Goal: Task Accomplishment & Management: Manage account settings

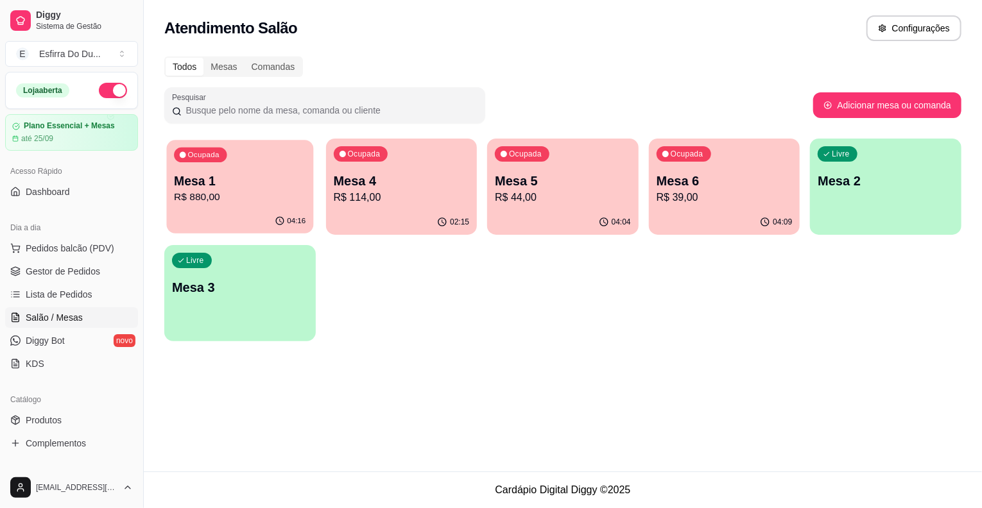
click at [241, 207] on div "Ocupada Mesa 1 R$ 880,00" at bounding box center [240, 174] width 147 height 69
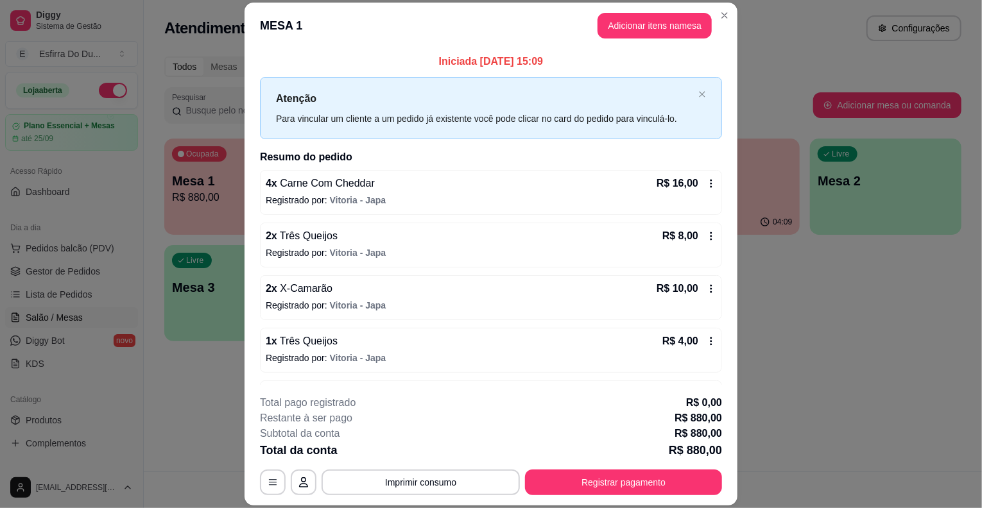
click at [593, 467] on div "**********" at bounding box center [491, 445] width 462 height 100
click at [590, 480] on button "Registrar pagamento" at bounding box center [623, 482] width 191 height 25
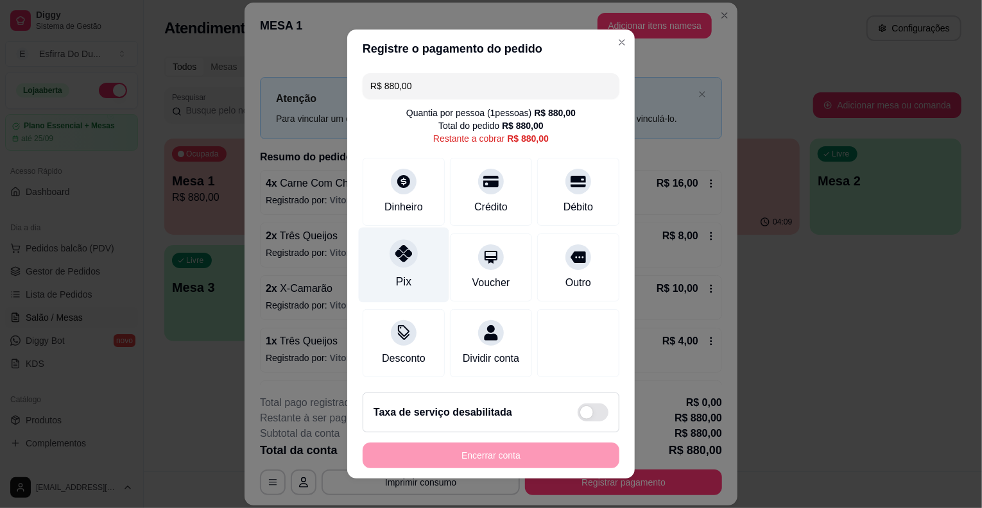
click at [429, 261] on div "Pix" at bounding box center [404, 265] width 90 height 75
click at [459, 467] on div "Encerrar conta" at bounding box center [491, 456] width 257 height 26
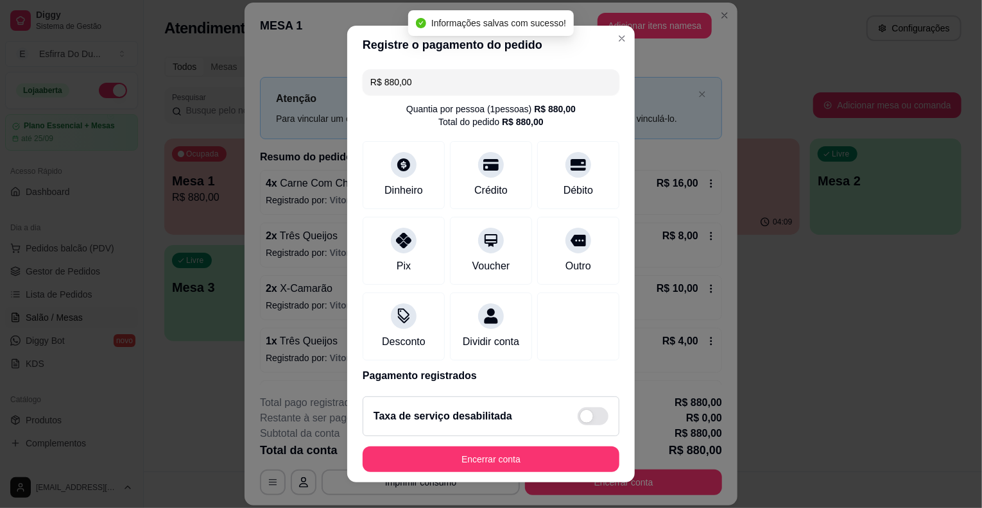
type input "R$ 0,00"
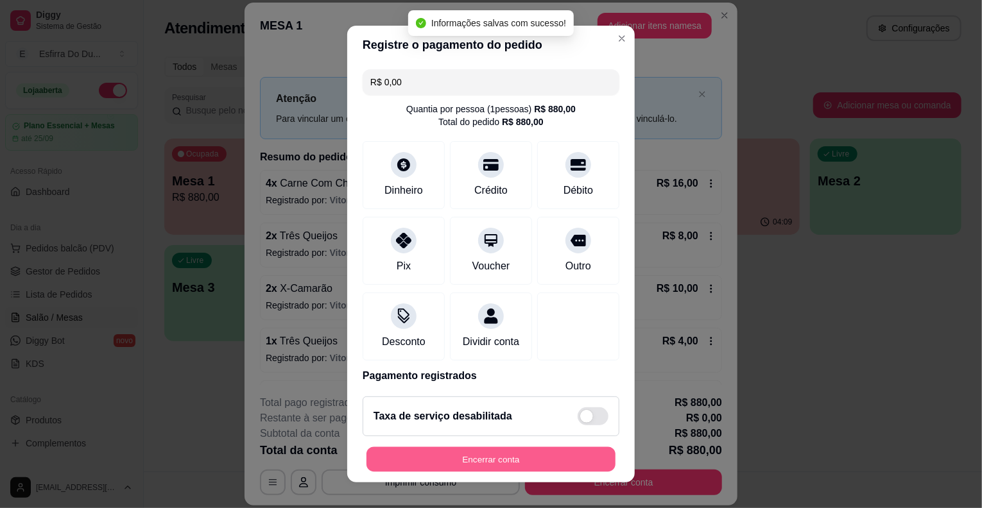
click at [470, 457] on button "Encerrar conta" at bounding box center [490, 459] width 249 height 25
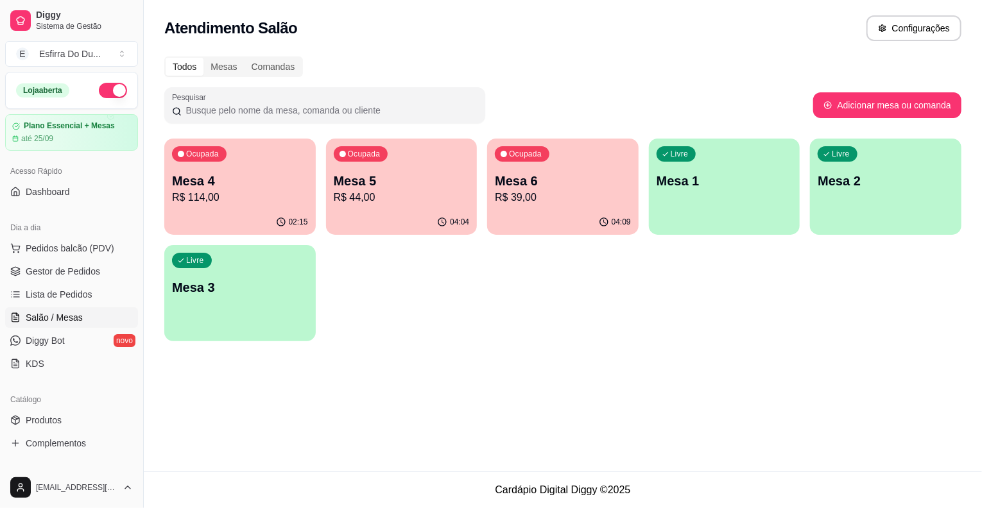
click at [295, 179] on p "Mesa 4" at bounding box center [240, 181] width 136 height 18
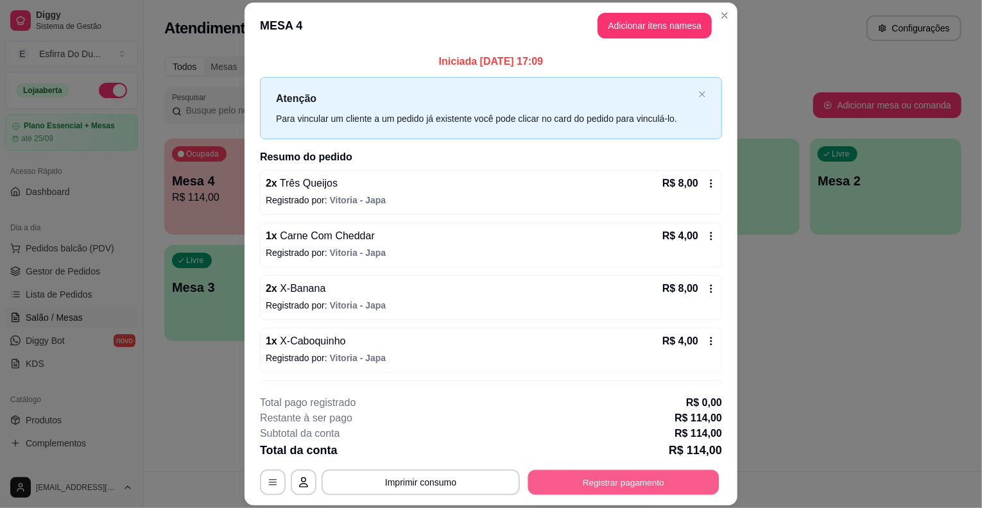
click at [628, 477] on button "Registrar pagamento" at bounding box center [623, 482] width 191 height 25
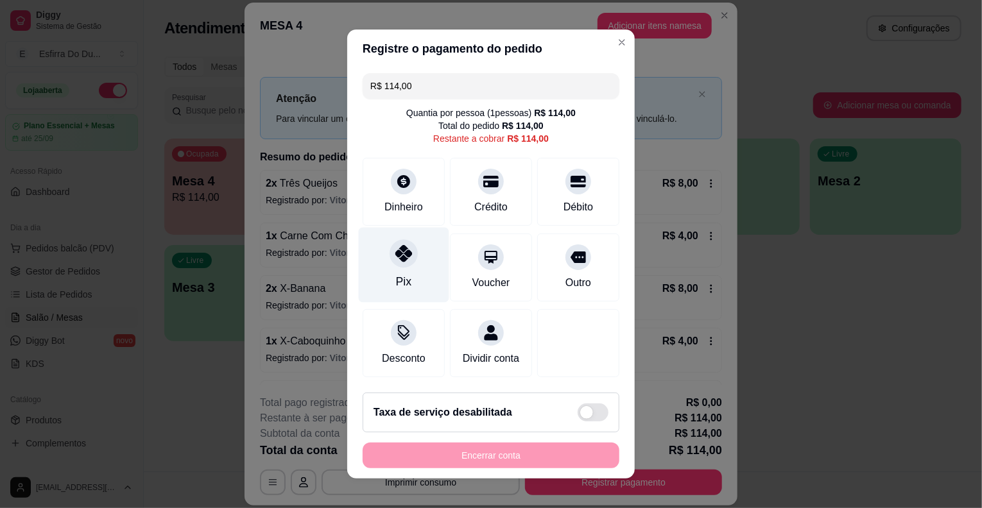
click at [407, 279] on div "Pix" at bounding box center [404, 265] width 90 height 75
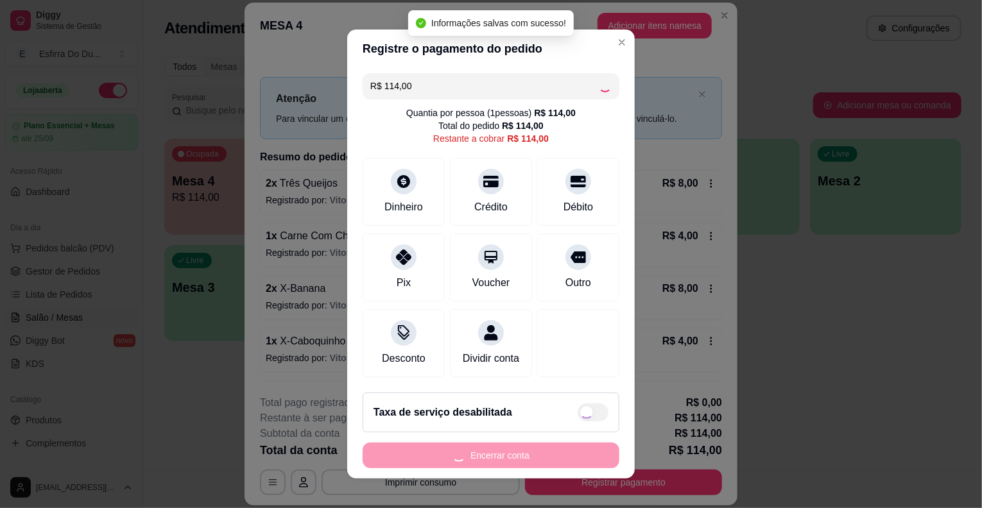
type input "R$ 0,00"
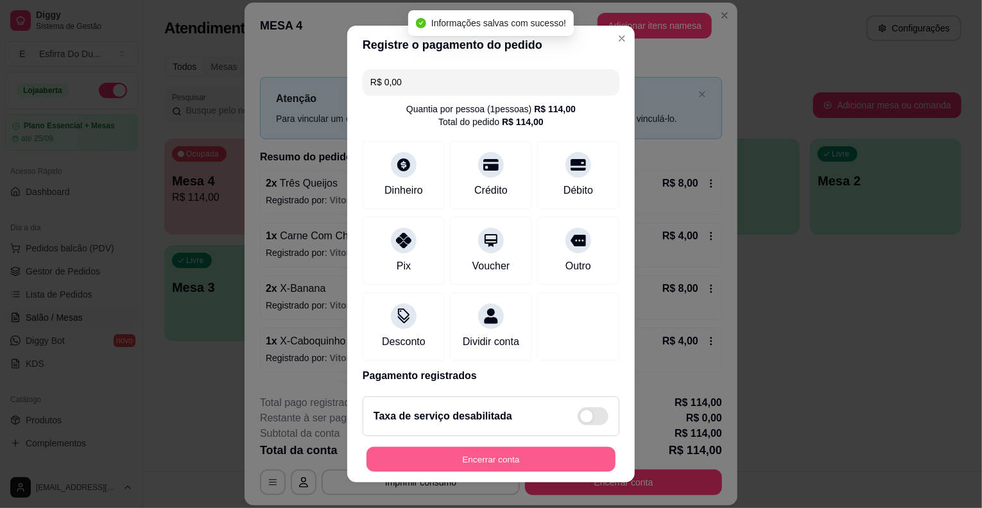
click at [427, 456] on button "Encerrar conta" at bounding box center [490, 459] width 249 height 25
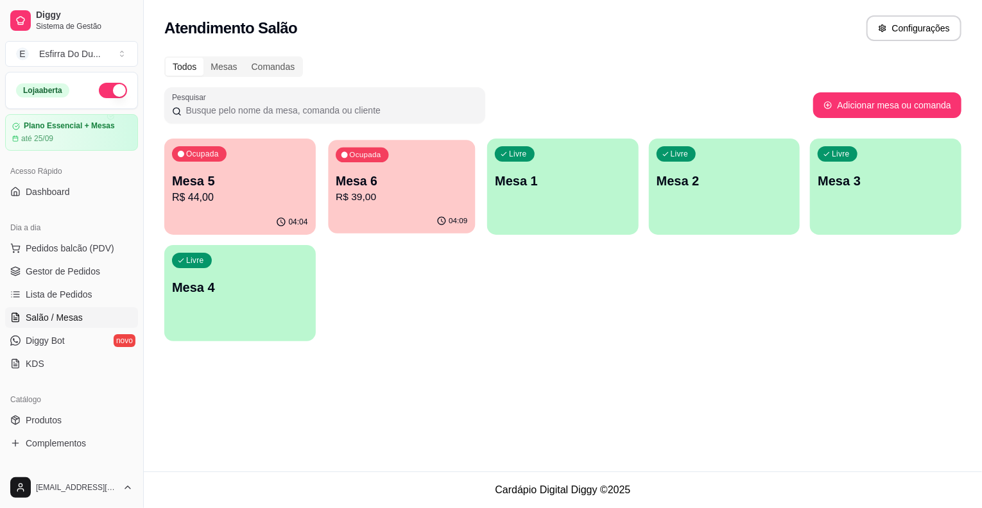
click at [365, 173] on p "Mesa 6" at bounding box center [402, 181] width 132 height 17
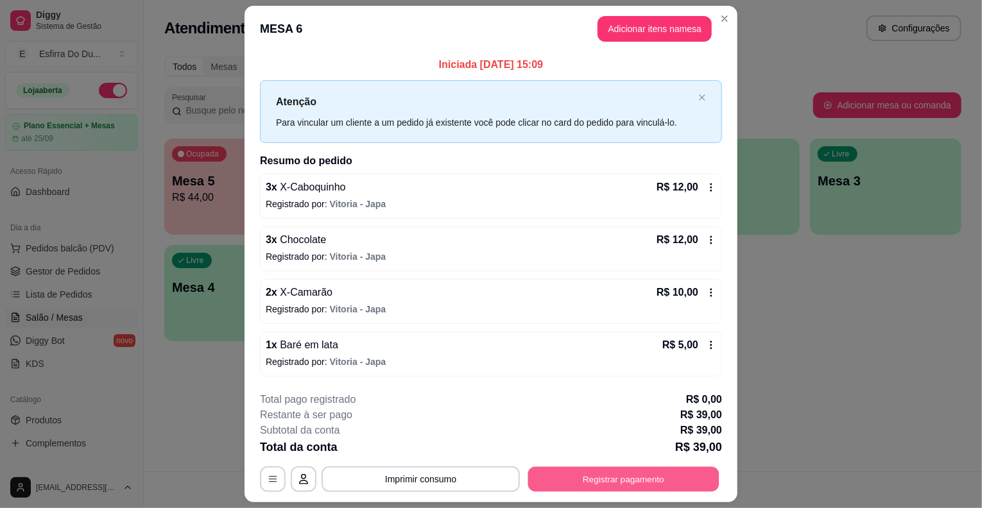
click at [570, 474] on button "Registrar pagamento" at bounding box center [623, 479] width 191 height 25
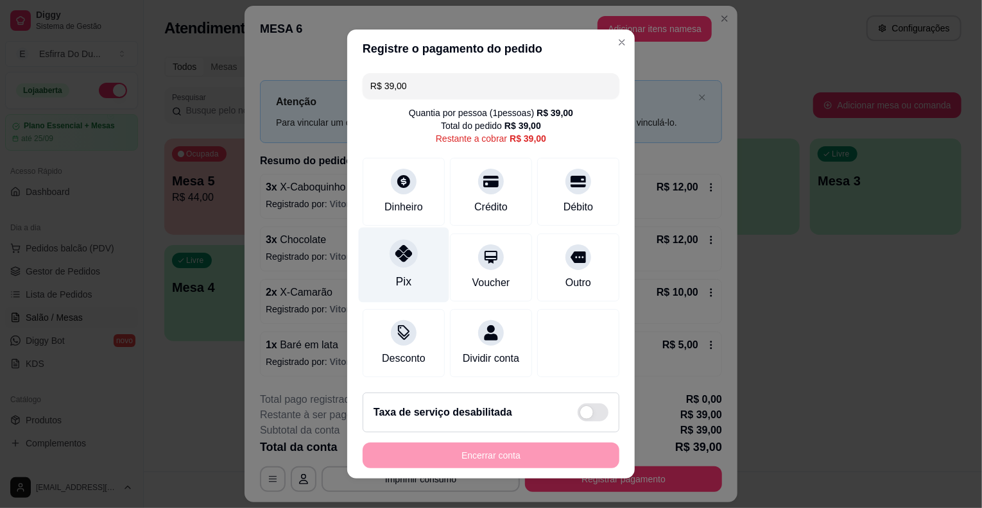
click at [389, 270] on div "Pix" at bounding box center [404, 265] width 90 height 75
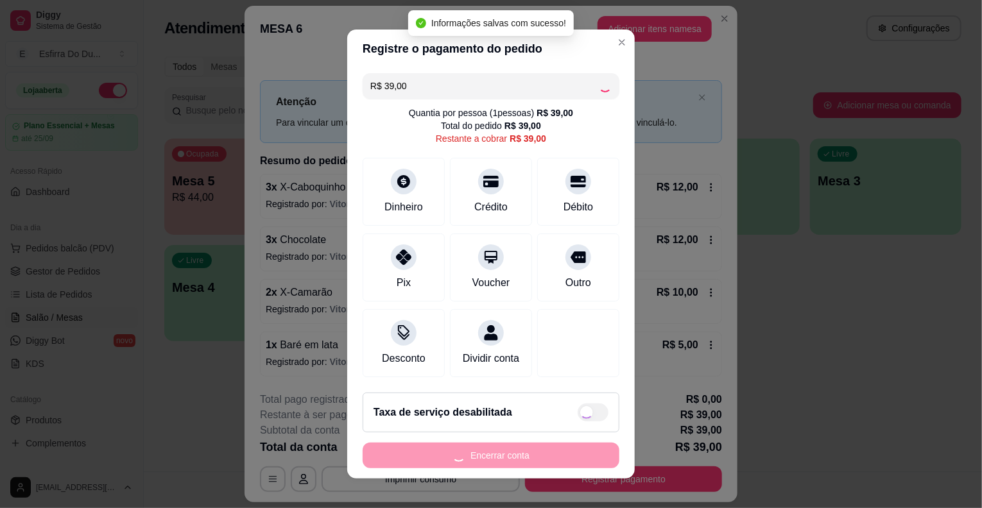
type input "R$ 0,00"
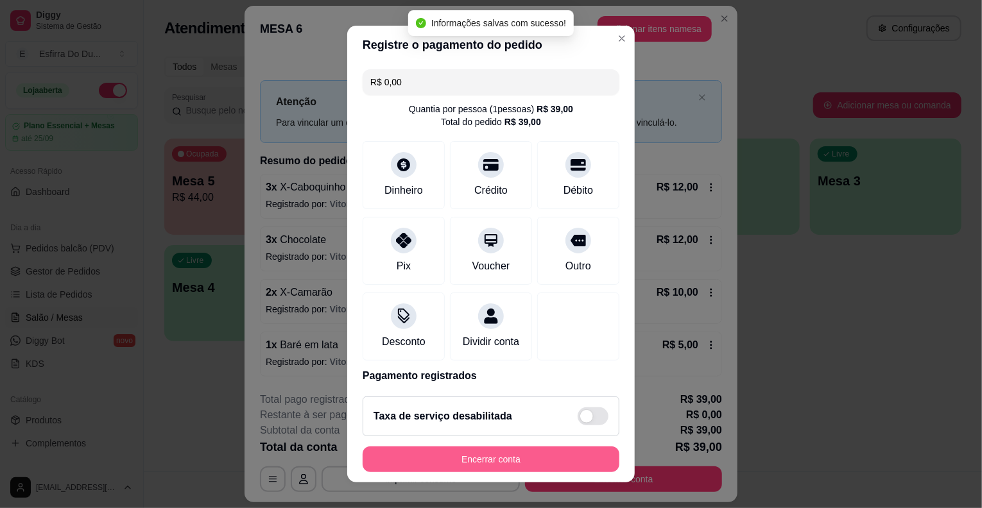
click at [441, 459] on button "Encerrar conta" at bounding box center [491, 460] width 257 height 26
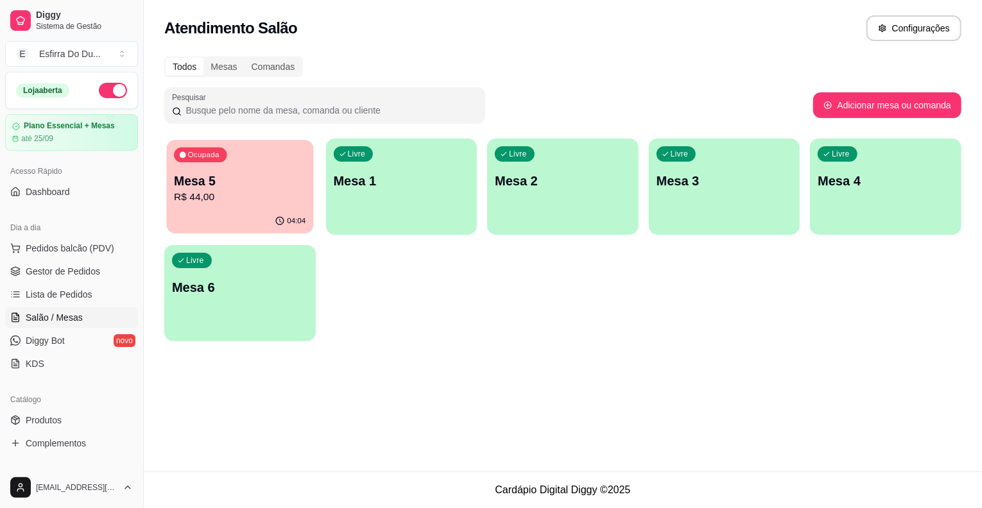
click at [234, 192] on p "R$ 44,00" at bounding box center [240, 197] width 132 height 15
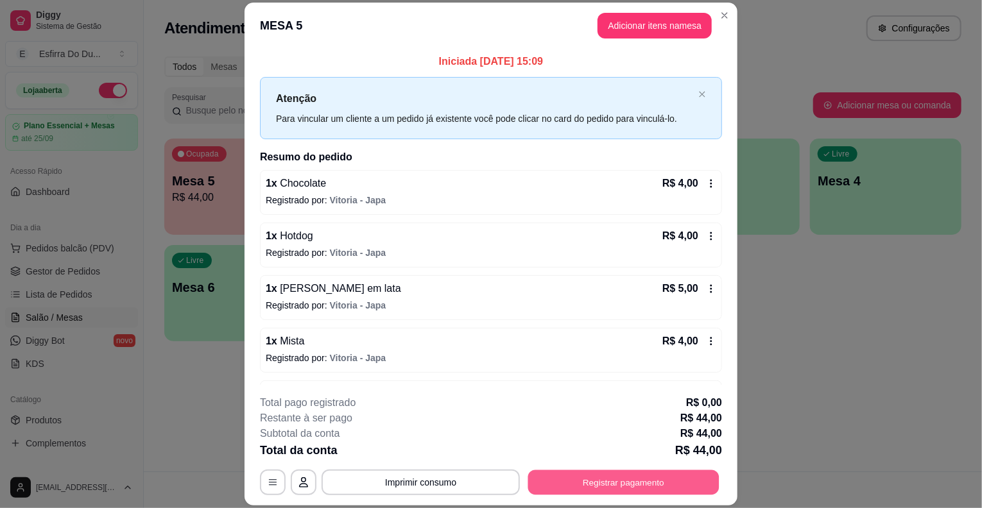
click at [567, 482] on button "Registrar pagamento" at bounding box center [623, 482] width 191 height 25
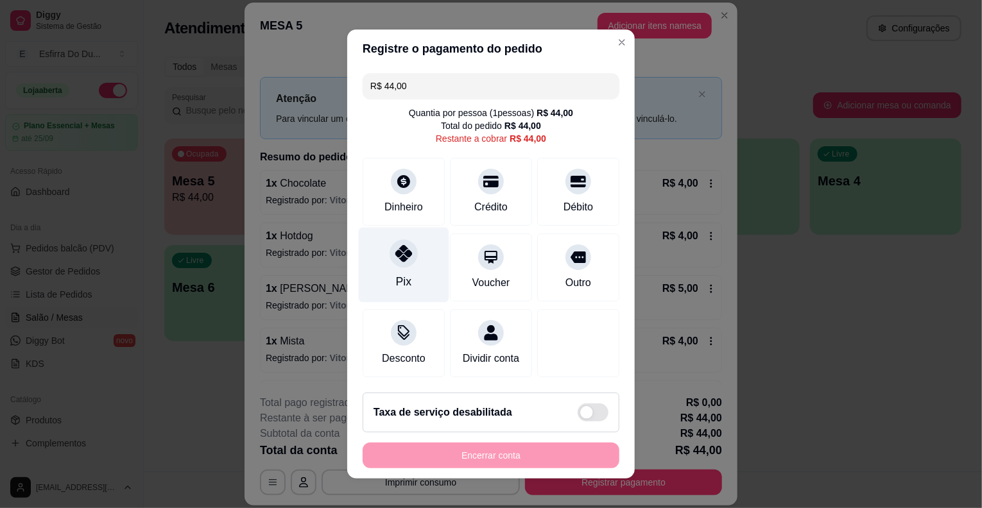
click at [398, 262] on icon at bounding box center [403, 253] width 17 height 17
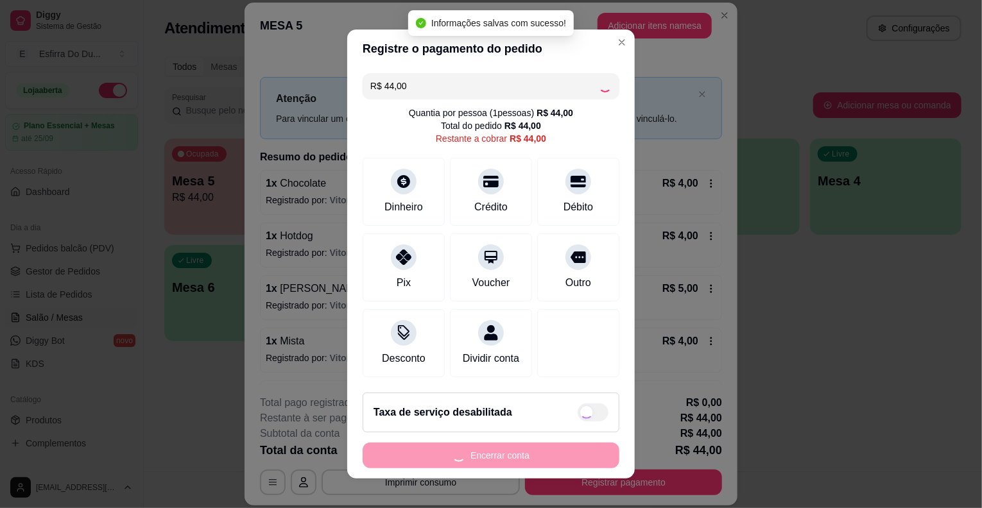
type input "R$ 0,00"
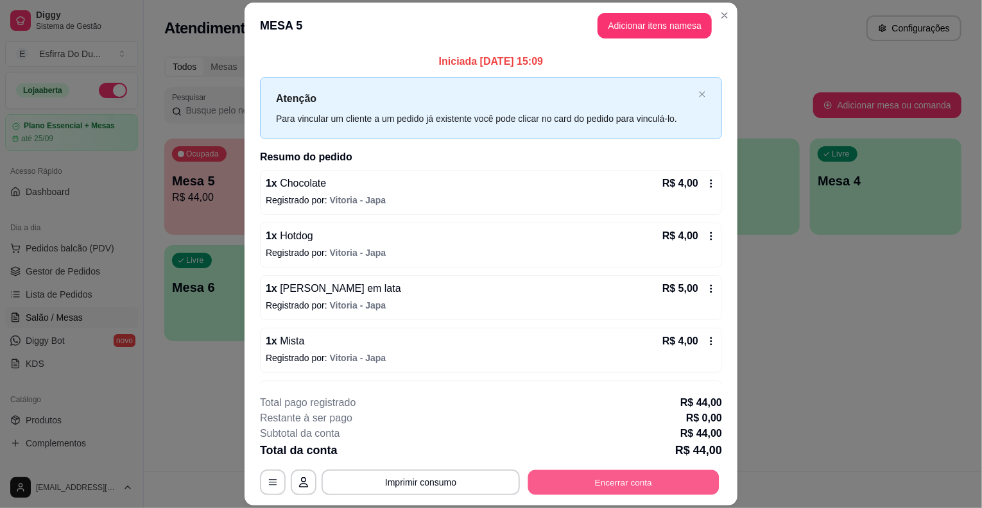
click at [653, 472] on button "Encerrar conta" at bounding box center [623, 482] width 191 height 25
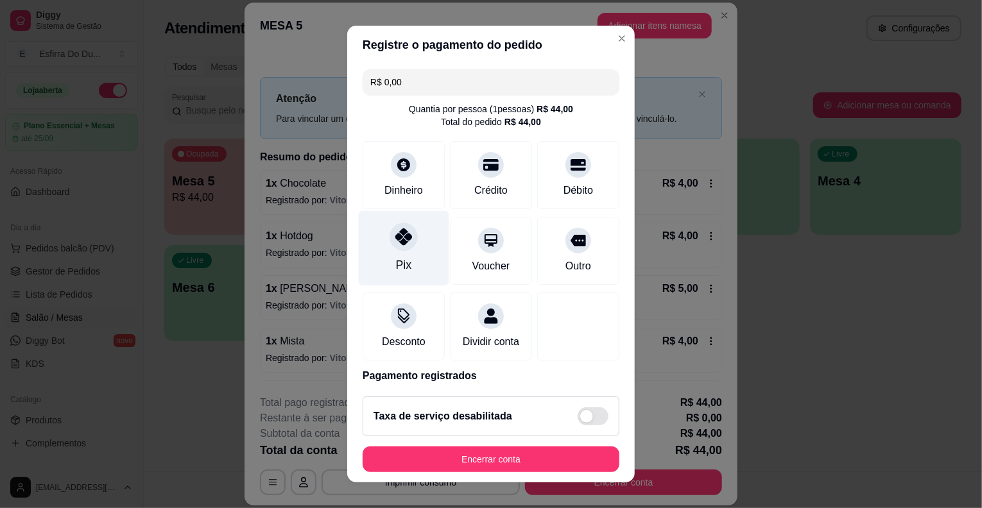
click at [393, 245] on div at bounding box center [404, 237] width 28 height 28
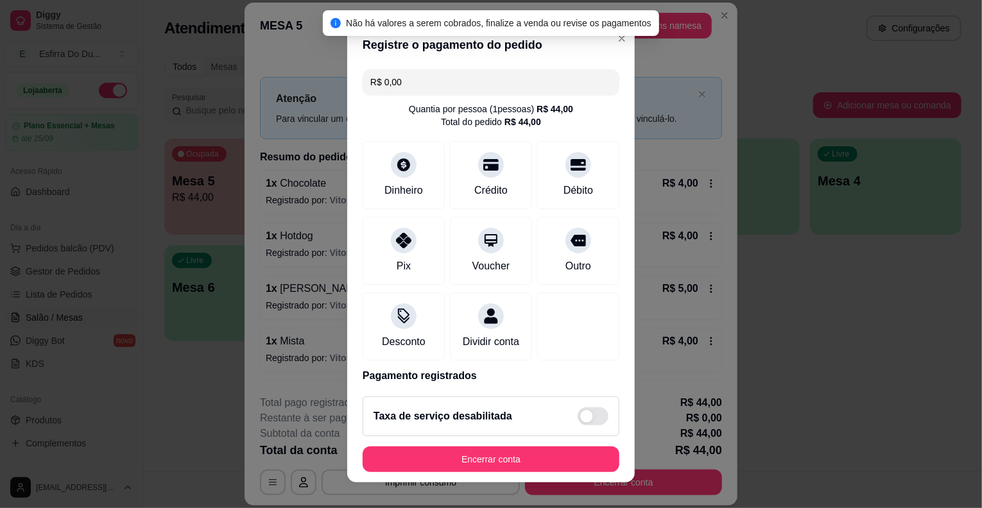
click at [477, 438] on footer "Taxa de serviço desabilitada Encerrar conta" at bounding box center [490, 434] width 287 height 96
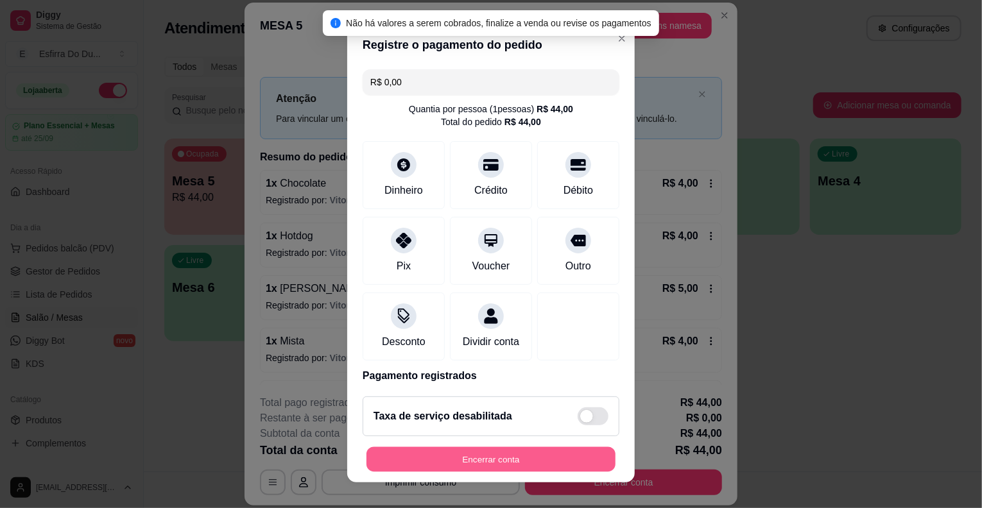
click at [479, 454] on button "Encerrar conta" at bounding box center [490, 459] width 249 height 25
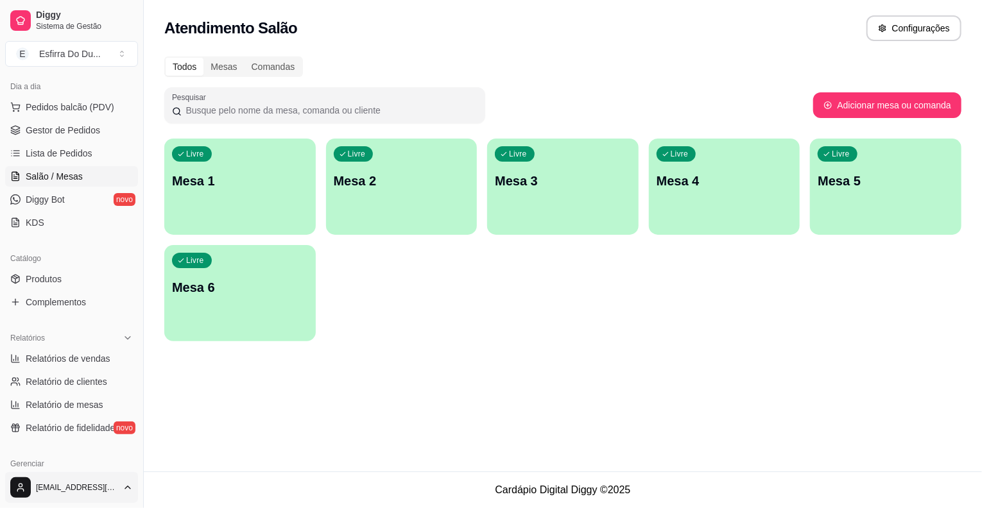
scroll to position [193, 0]
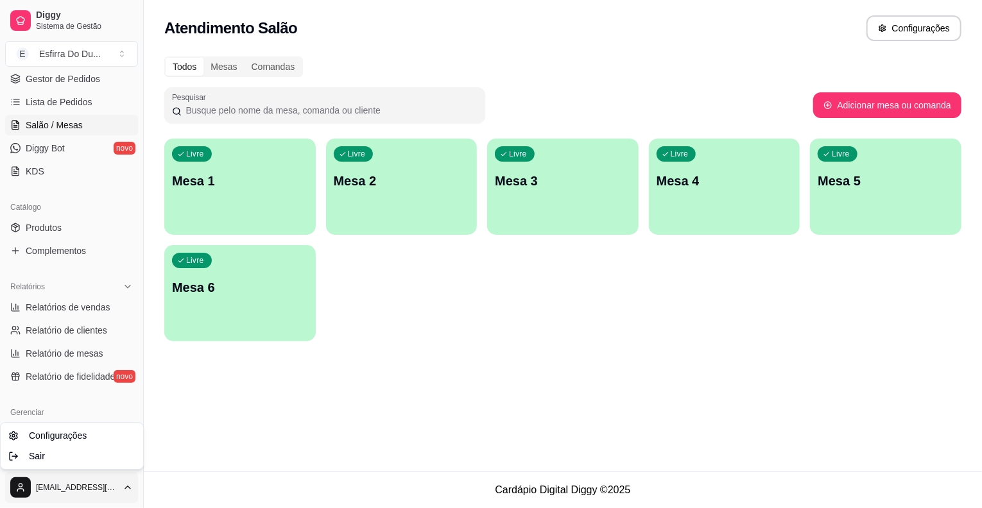
click at [50, 486] on html "Diggy Sistema de Gestão E Esfirra Do Du ... Loja aberta Plano Essencial + Mesas…" at bounding box center [491, 254] width 982 height 508
click at [13, 484] on html "Diggy Sistema de Gestão E Esfirra Do Du ... Loja aberta Plano Essencial + Mesas…" at bounding box center [491, 254] width 982 height 508
click at [19, 489] on html "Diggy Sistema de Gestão E Esfirra Do Du ... Loja aberta Plano Essencial + Mesas…" at bounding box center [491, 254] width 982 height 508
click at [29, 461] on span "Sair" at bounding box center [37, 456] width 16 height 13
